Goal: Task Accomplishment & Management: Manage account settings

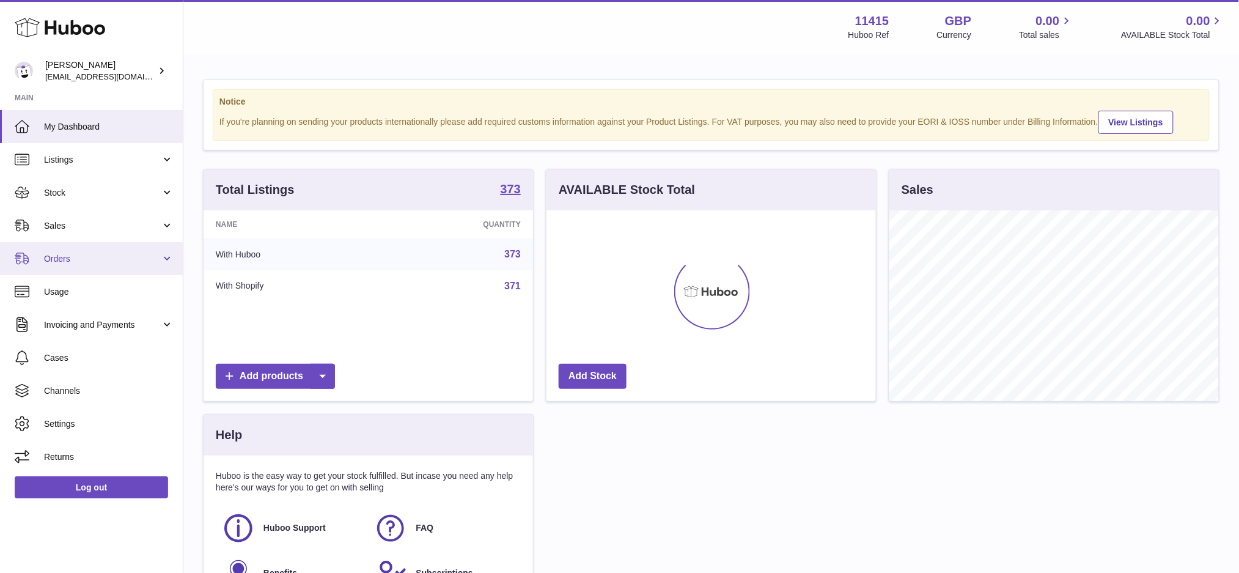
scroll to position [190, 329]
click at [79, 221] on span "Sales" at bounding box center [102, 226] width 117 height 12
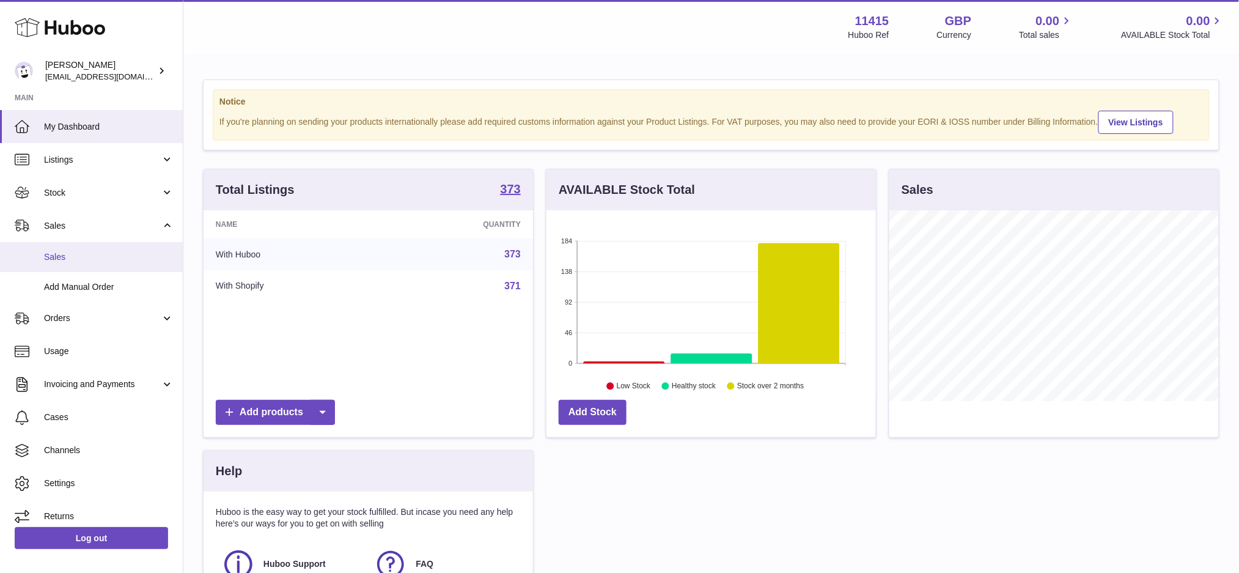
click at [96, 260] on span "Sales" at bounding box center [109, 257] width 130 height 12
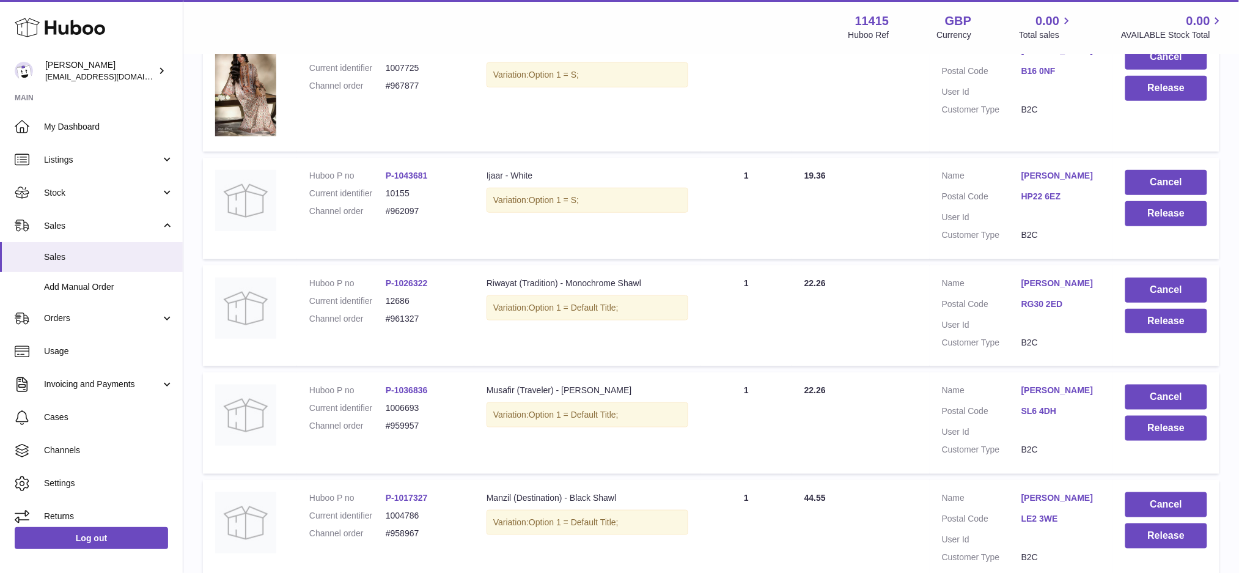
scroll to position [221, 0]
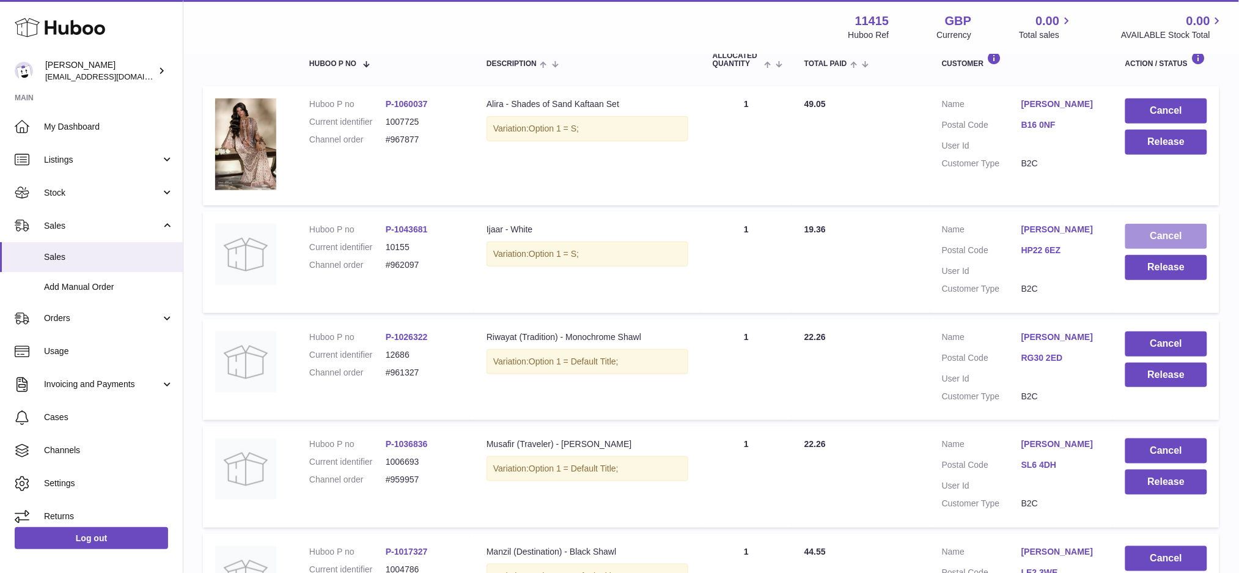
click at [1162, 240] on button "Cancel" at bounding box center [1166, 236] width 82 height 25
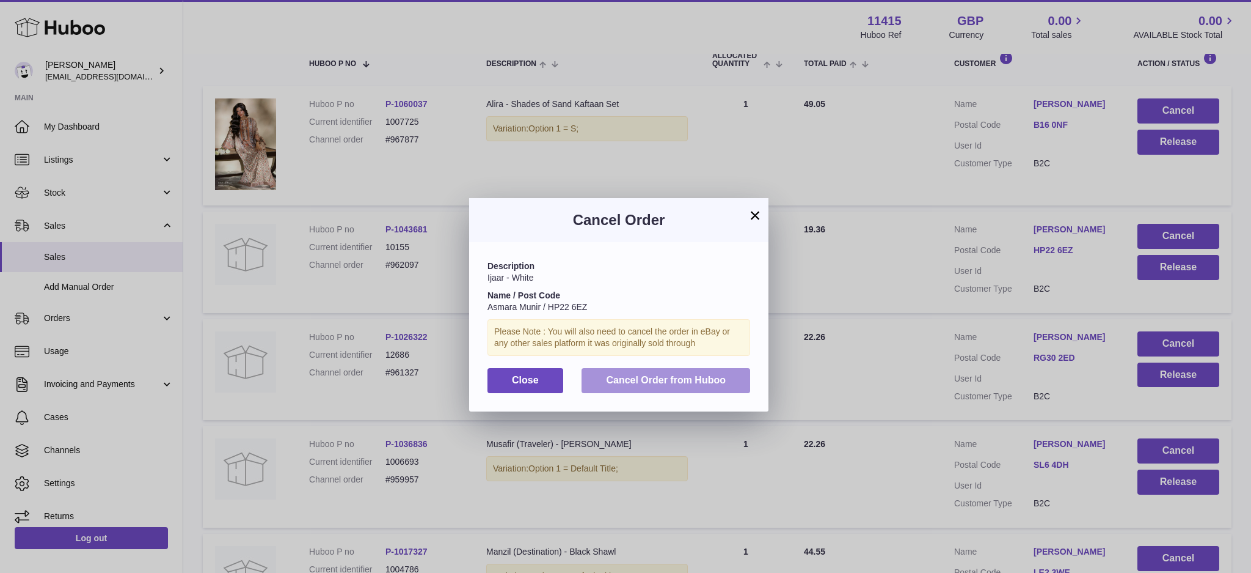
click at [695, 378] on span "Cancel Order from Huboo" at bounding box center [666, 380] width 120 height 10
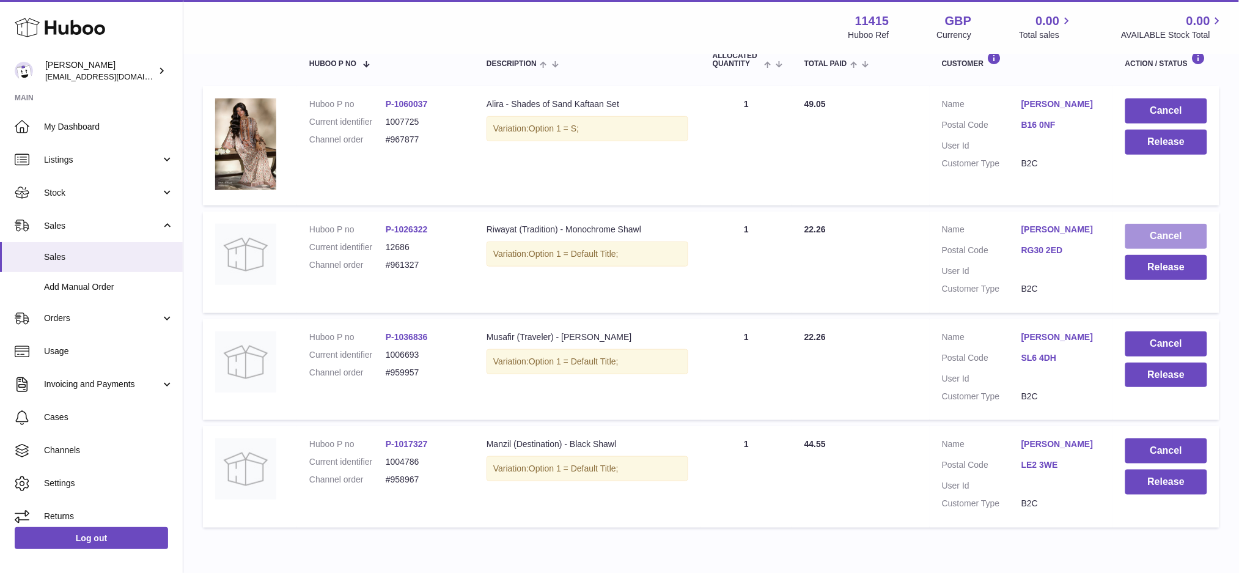
click at [1151, 240] on button "Cancel" at bounding box center [1166, 236] width 82 height 25
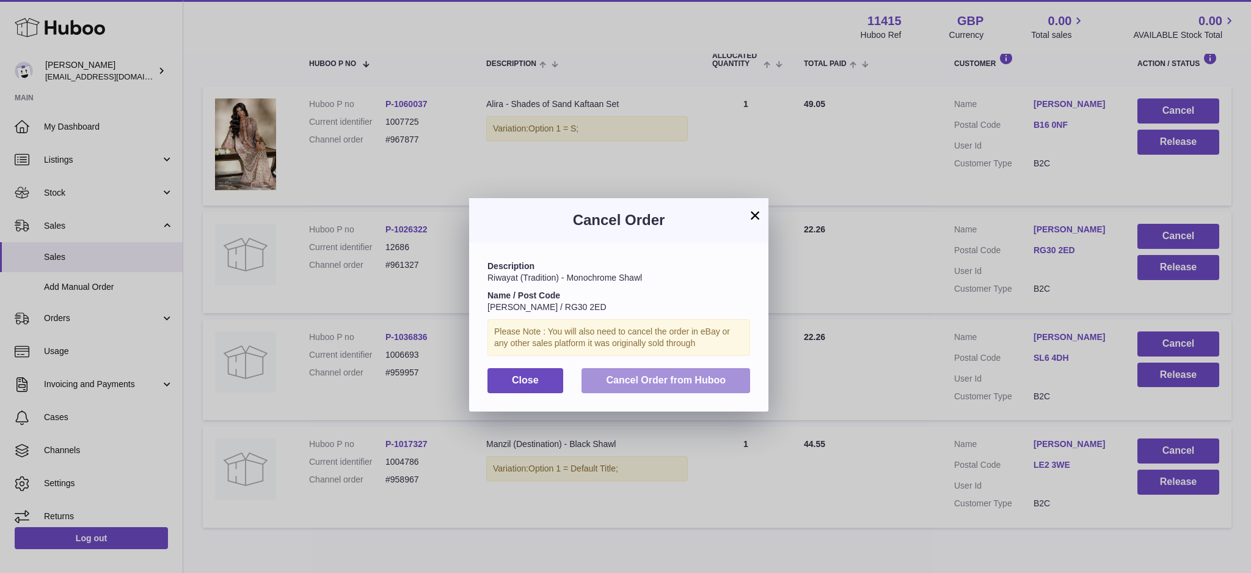
drag, startPoint x: 731, startPoint y: 373, endPoint x: 795, endPoint y: 361, distance: 65.2
click at [734, 373] on button "Cancel Order from Huboo" at bounding box center [666, 380] width 169 height 25
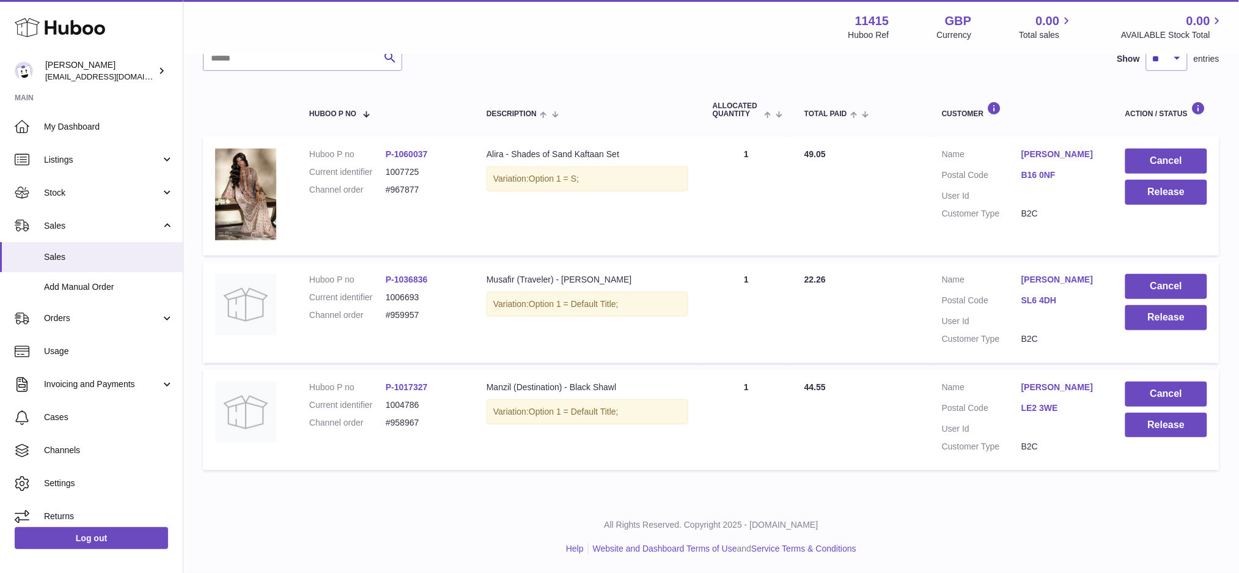
scroll to position [170, 0]
click at [1160, 289] on button "Cancel" at bounding box center [1166, 286] width 82 height 25
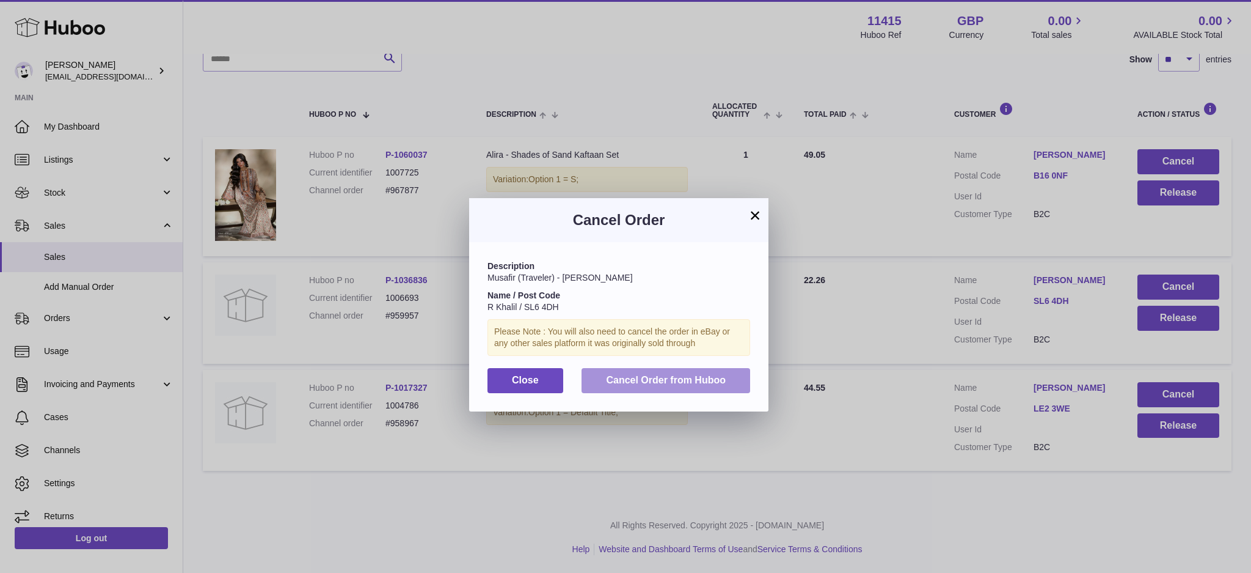
click at [722, 370] on button "Cancel Order from Huboo" at bounding box center [666, 380] width 169 height 25
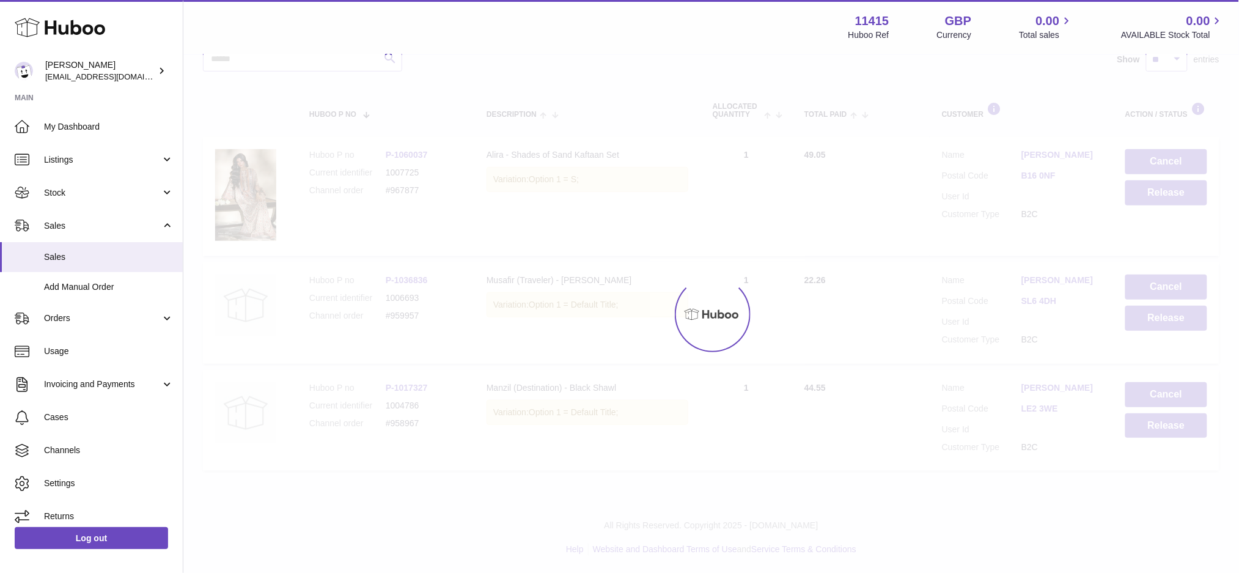
scroll to position [62, 0]
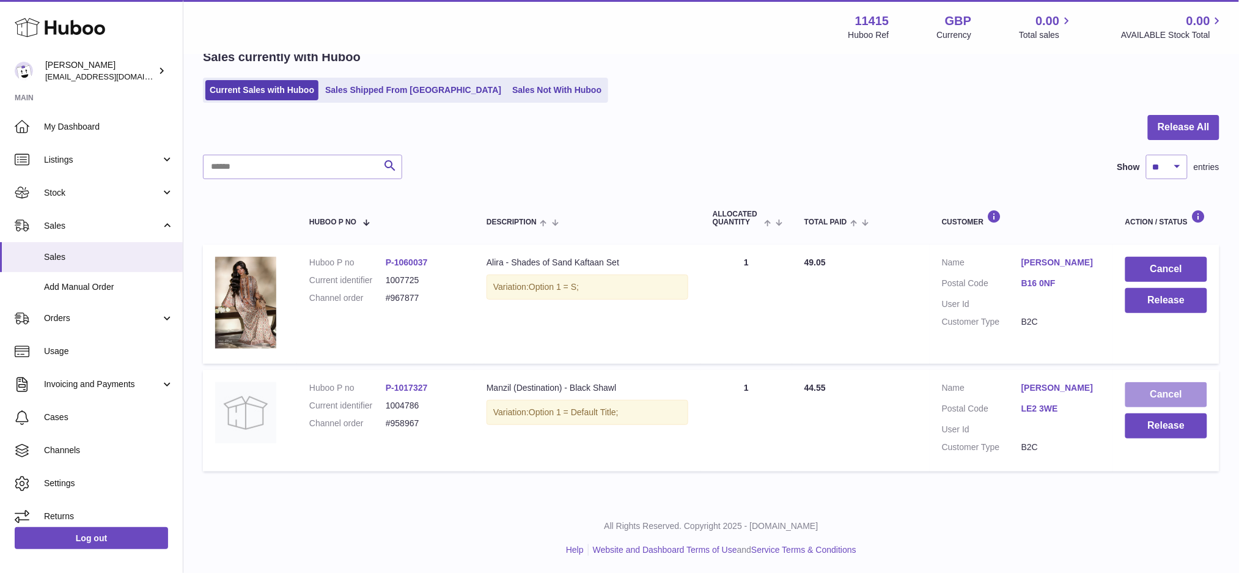
click at [1147, 387] on button "Cancel" at bounding box center [1166, 394] width 82 height 25
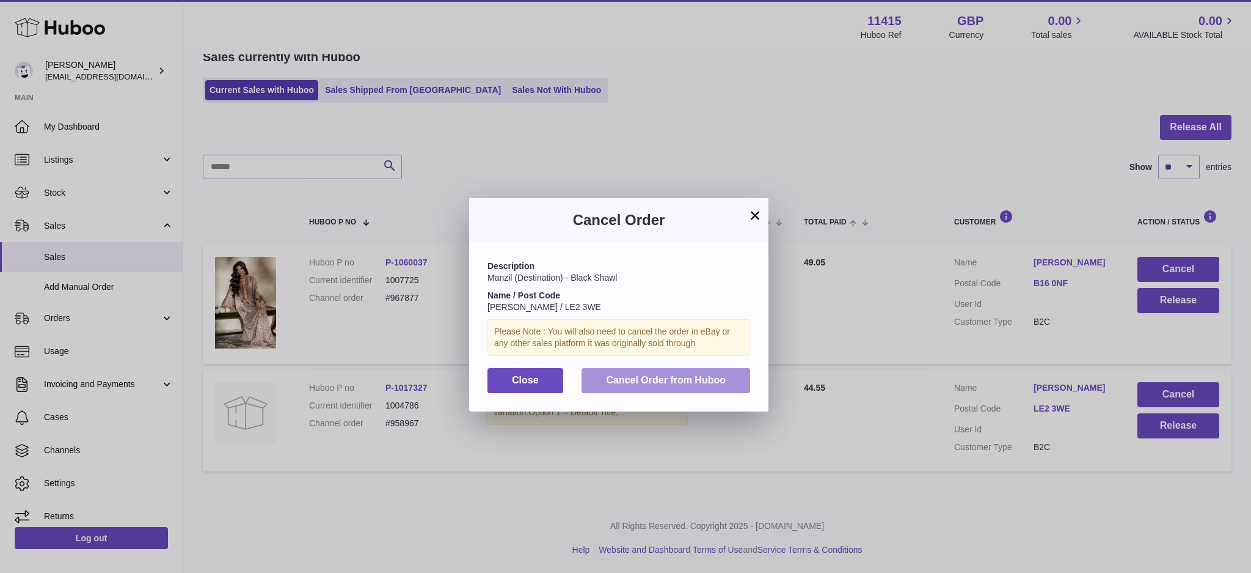
drag, startPoint x: 691, startPoint y: 380, endPoint x: 816, endPoint y: 407, distance: 127.5
click at [692, 380] on span "Cancel Order from Huboo" at bounding box center [666, 380] width 120 height 10
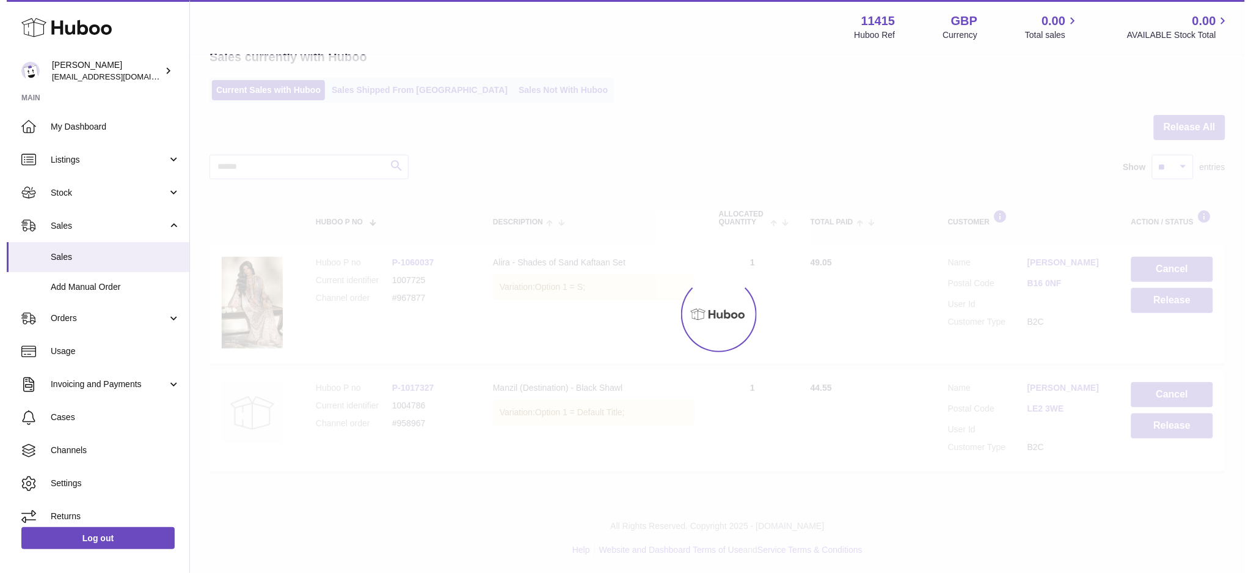
scroll to position [0, 0]
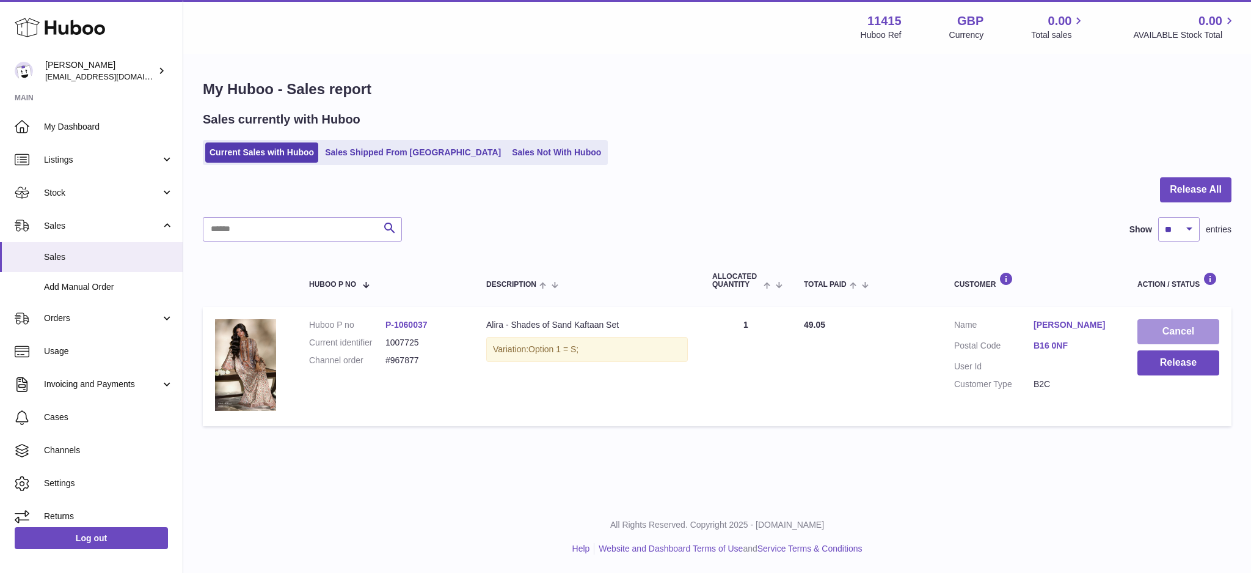
click at [1170, 329] on button "Cancel" at bounding box center [1179, 331] width 82 height 25
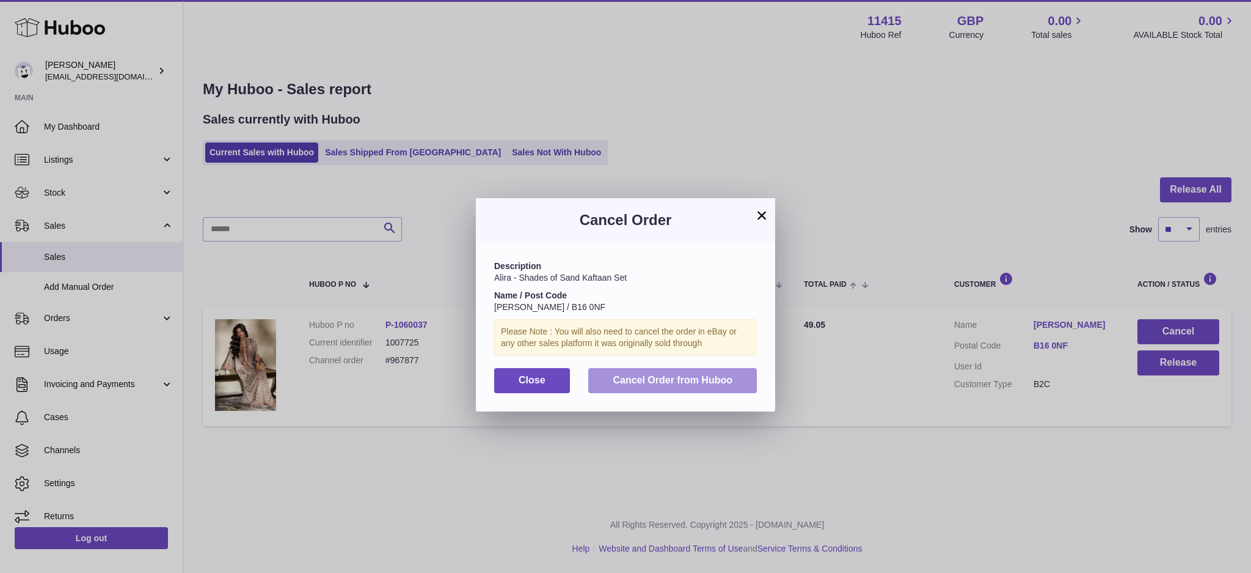
drag, startPoint x: 673, startPoint y: 375, endPoint x: 697, endPoint y: 374, distance: 24.5
click at [675, 376] on span "Cancel Order from Huboo" at bounding box center [673, 380] width 120 height 10
